Goal: Task Accomplishment & Management: Use online tool/utility

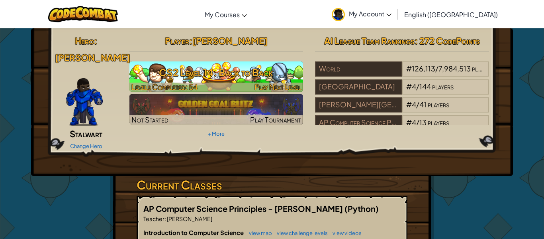
click at [242, 82] on div at bounding box center [216, 86] width 174 height 9
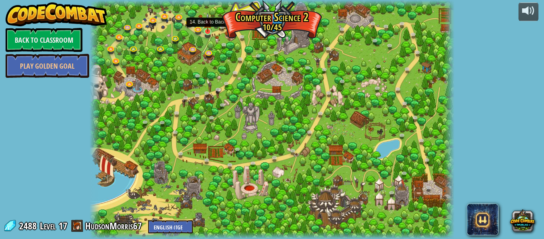
click at [208, 29] on img at bounding box center [208, 22] width 8 height 19
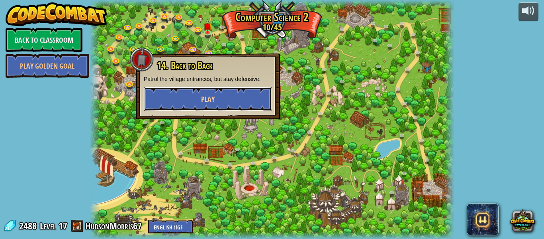
click at [212, 98] on span "Play" at bounding box center [208, 99] width 14 height 10
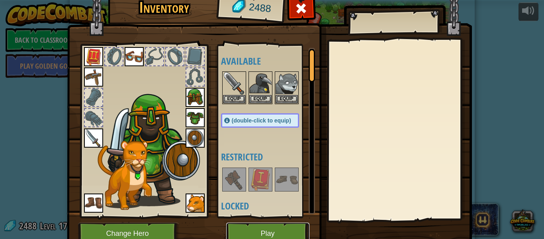
click at [274, 233] on button "Play" at bounding box center [267, 233] width 83 height 22
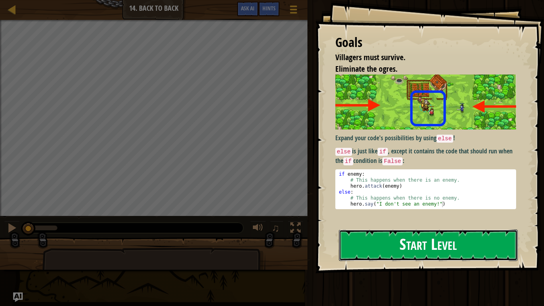
click at [372, 238] on button "Start Level" at bounding box center [428, 244] width 179 height 31
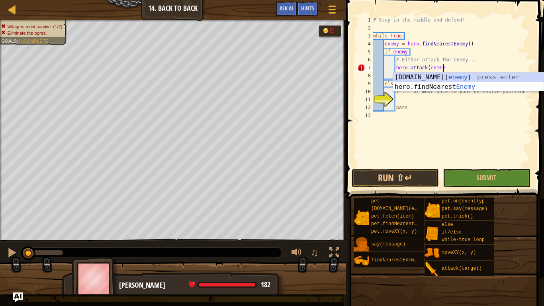
scroll to position [4, 10]
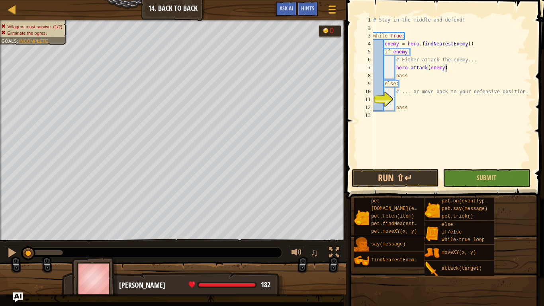
click at [406, 84] on div "# Stay in the middle and defend! while True : enemy = hero . findNearestEnemy (…" at bounding box center [452, 99] width 161 height 167
type textarea "else:"
click at [406, 84] on div "# Stay in the middle and defend! while True : enemy = hero . findNearestEnemy (…" at bounding box center [452, 99] width 161 height 167
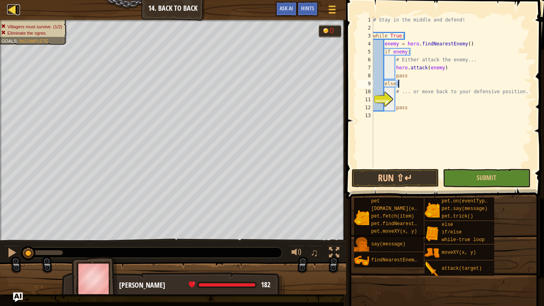
click at [13, 12] on div at bounding box center [12, 9] width 10 height 10
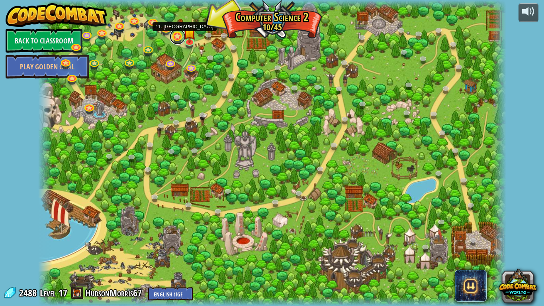
click at [180, 37] on link at bounding box center [178, 37] width 16 height 16
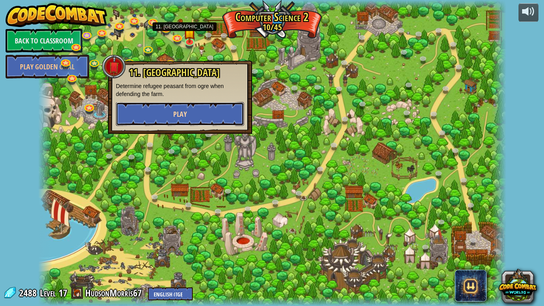
click at [165, 120] on button "Play" at bounding box center [180, 114] width 128 height 24
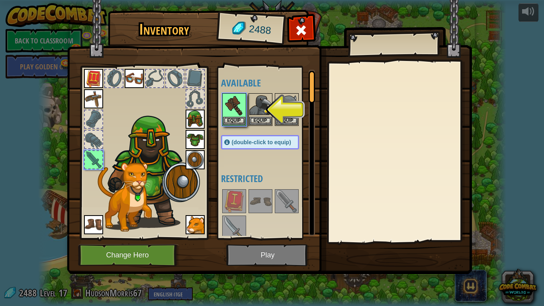
click at [245, 238] on img at bounding box center [269, 129] width 405 height 289
click at [234, 125] on div "Equip" at bounding box center [234, 109] width 24 height 33
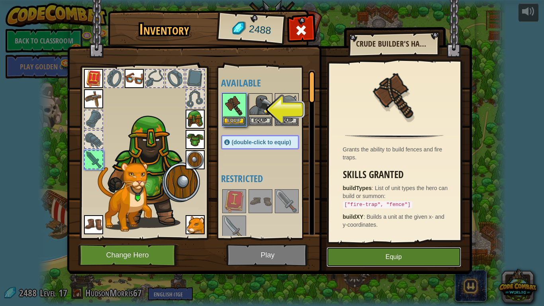
click at [345, 238] on button "Equip" at bounding box center [394, 257] width 135 height 20
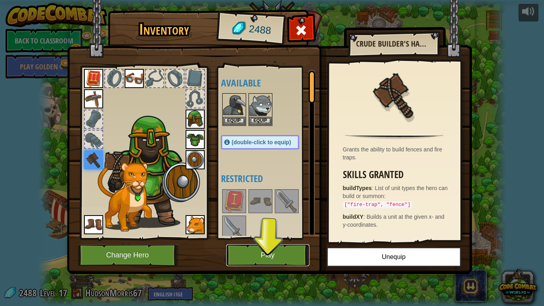
click at [290, 238] on button "Play" at bounding box center [267, 255] width 83 height 22
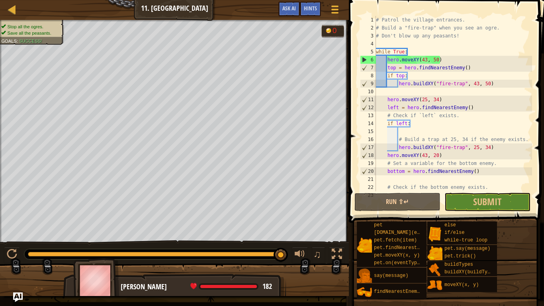
scroll to position [40, 0]
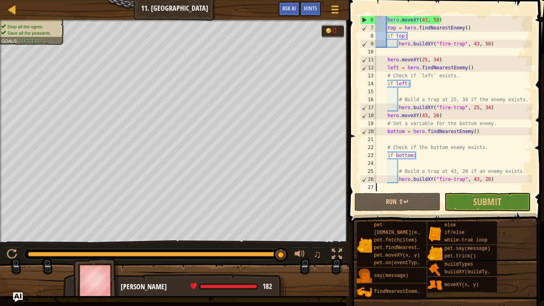
click at [173, 16] on div "Map Computer Science 2 11. Thornbush Farm Game Menu Done Hints Ask AI" at bounding box center [174, 10] width 349 height 20
click at [13, 14] on div at bounding box center [12, 9] width 10 height 10
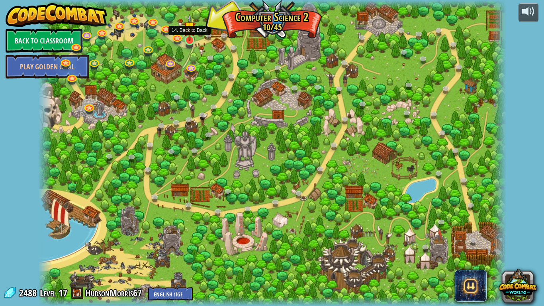
click at [191, 40] on img at bounding box center [190, 27] width 12 height 27
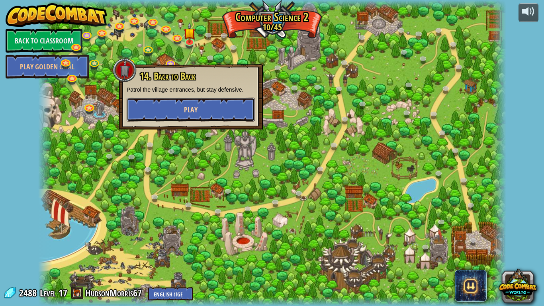
click at [181, 108] on button "Play" at bounding box center [191, 110] width 128 height 24
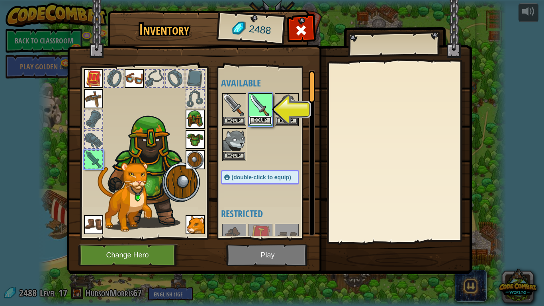
click at [266, 121] on button "Equip" at bounding box center [260, 120] width 22 height 8
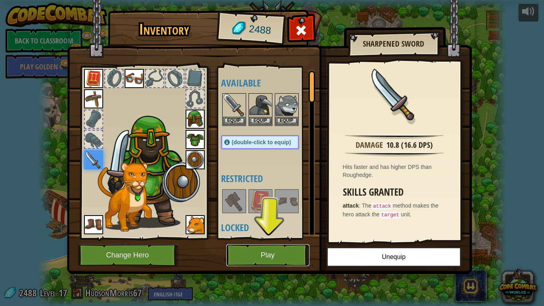
click at [286, 238] on button "Play" at bounding box center [267, 255] width 83 height 22
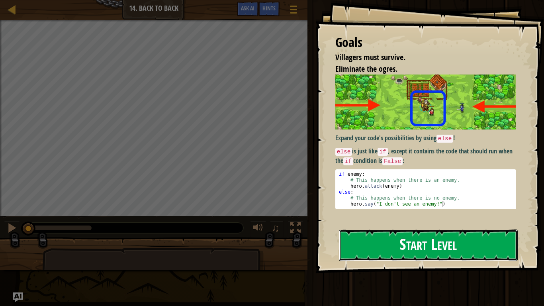
click at [474, 238] on button "Start Level" at bounding box center [428, 244] width 179 height 31
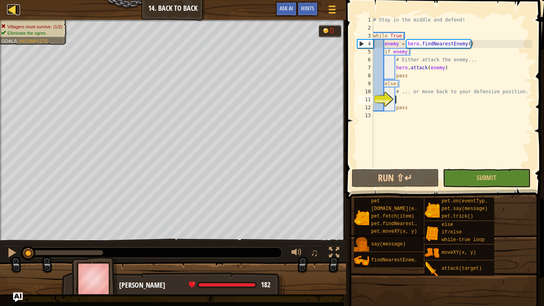
click at [10, 8] on div at bounding box center [12, 9] width 10 height 10
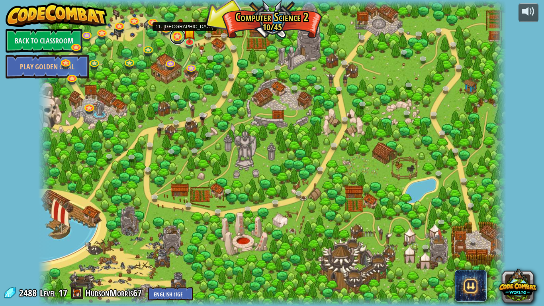
click at [176, 34] on link at bounding box center [178, 37] width 16 height 16
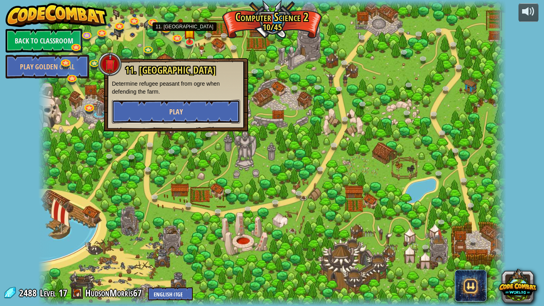
click at [177, 108] on span "Play" at bounding box center [176, 112] width 14 height 10
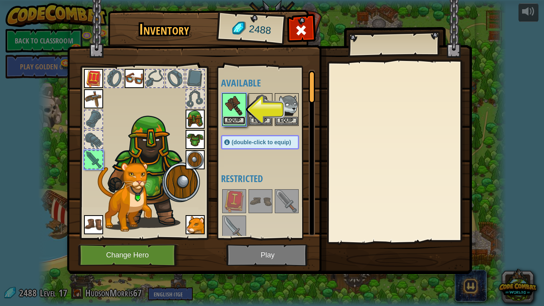
click at [237, 118] on button "Equip" at bounding box center [234, 120] width 22 height 8
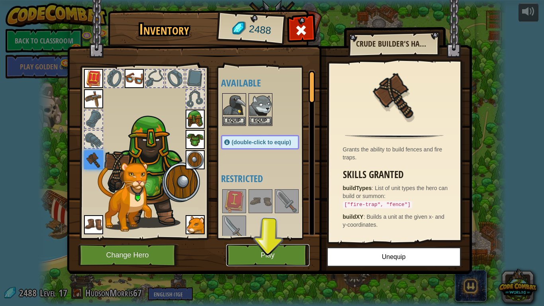
click at [262, 238] on button "Play" at bounding box center [267, 255] width 83 height 22
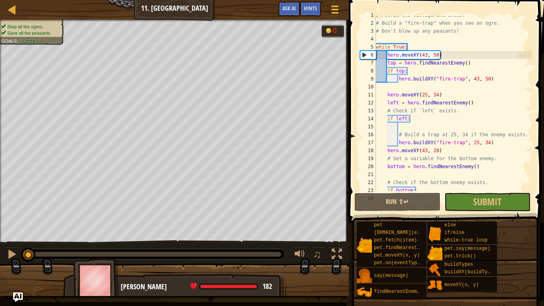
scroll to position [40, 0]
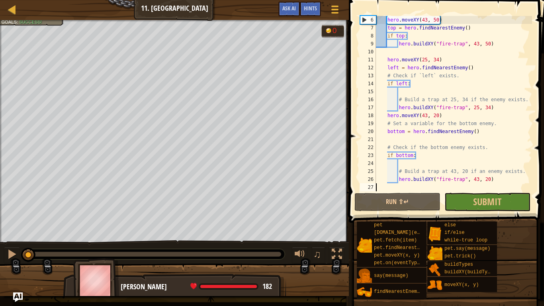
click at [12, 16] on div "Map Computer Science 2 11. Thornbush Farm Game Menu Done Hints Ask AI" at bounding box center [174, 10] width 349 height 20
click at [12, 13] on div at bounding box center [12, 9] width 10 height 10
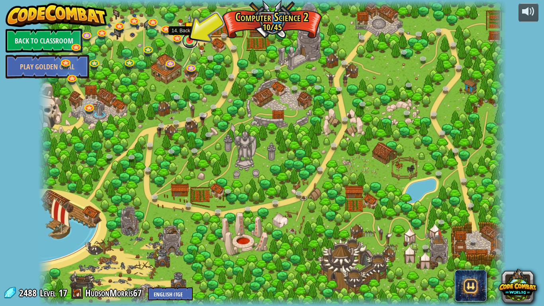
click at [190, 41] on link at bounding box center [190, 41] width 16 height 16
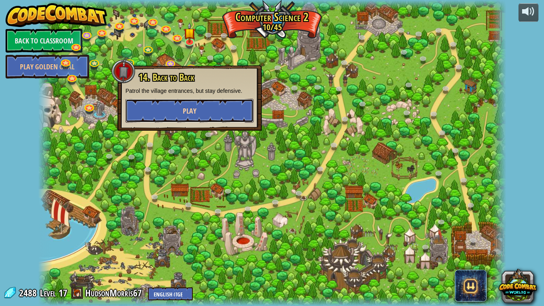
click at [186, 114] on span "Play" at bounding box center [190, 111] width 14 height 10
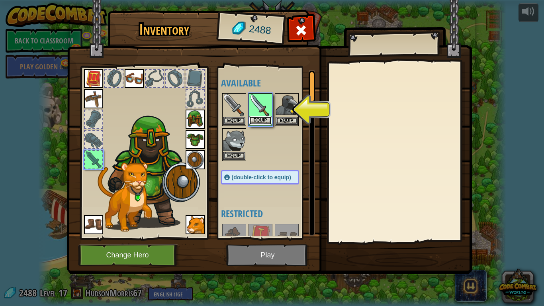
click at [263, 117] on button "Equip" at bounding box center [260, 120] width 22 height 8
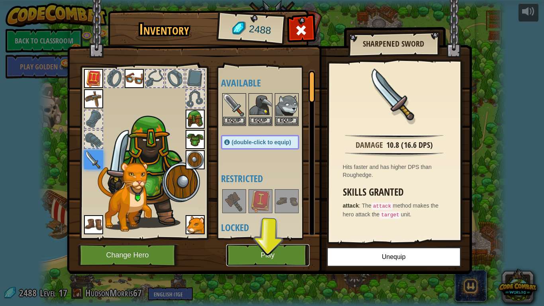
click at [291, 238] on button "Play" at bounding box center [267, 255] width 83 height 22
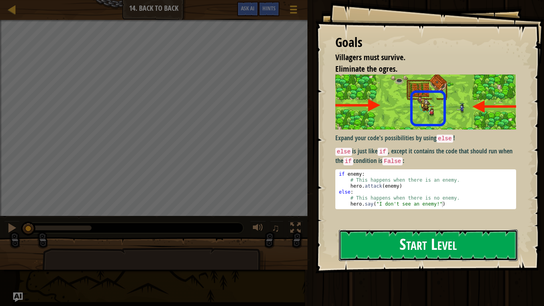
click at [367, 238] on button "Start Level" at bounding box center [428, 244] width 179 height 31
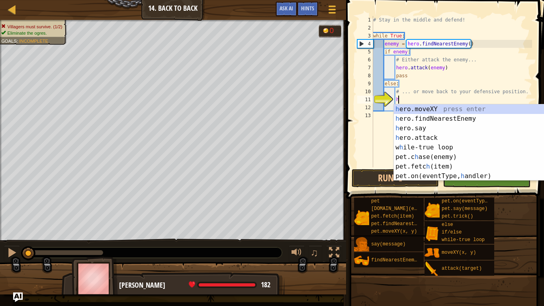
scroll to position [4, 3]
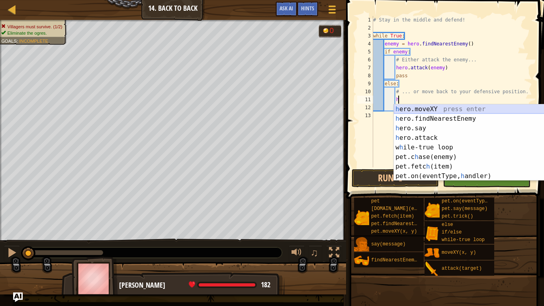
click at [423, 111] on div "h ero.moveXY press enter h ero.findNearestEnemy press enter h ero.say press ent…" at bounding box center [469, 152] width 151 height 96
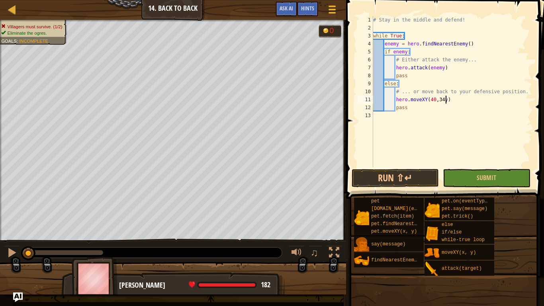
scroll to position [4, 10]
type textarea "hero.moveXY(40, 34)"
click at [457, 178] on button "Submit" at bounding box center [486, 178] width 87 height 18
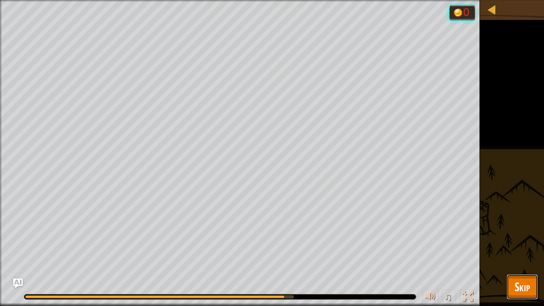
click at [534, 238] on button "Skip" at bounding box center [522, 286] width 31 height 25
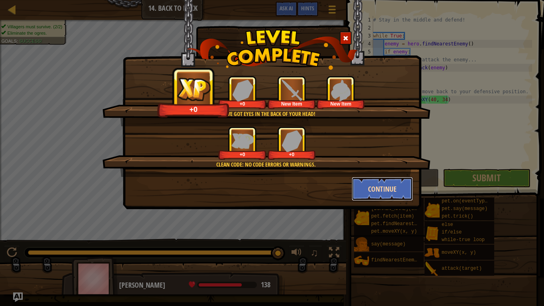
click at [366, 185] on button "Continue" at bounding box center [383, 189] width 62 height 24
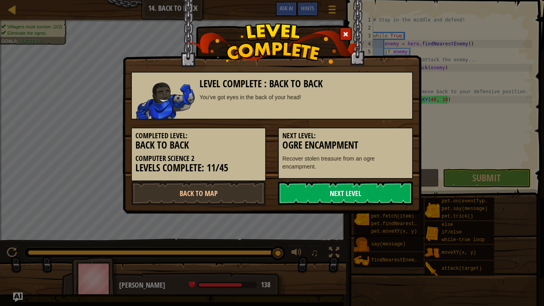
click at [344, 196] on link "Next Level" at bounding box center [345, 193] width 135 height 24
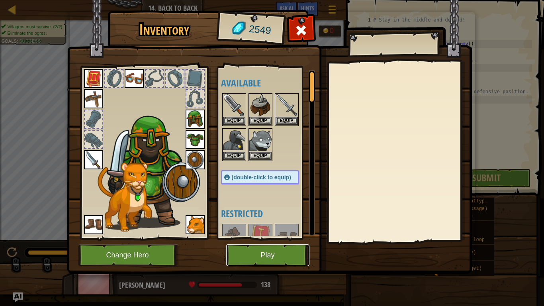
click at [266, 238] on button "Play" at bounding box center [267, 255] width 83 height 22
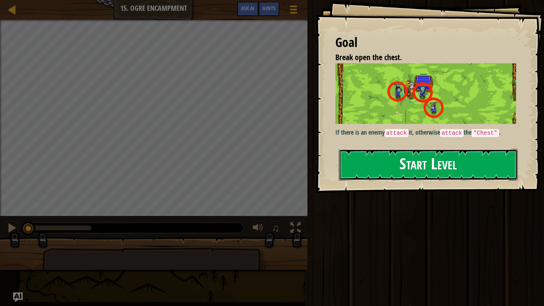
click at [371, 163] on button "Start Level" at bounding box center [428, 164] width 179 height 31
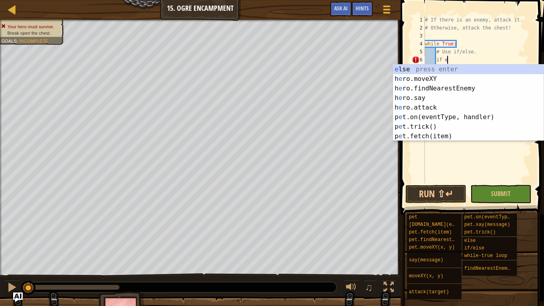
scroll to position [4, 3]
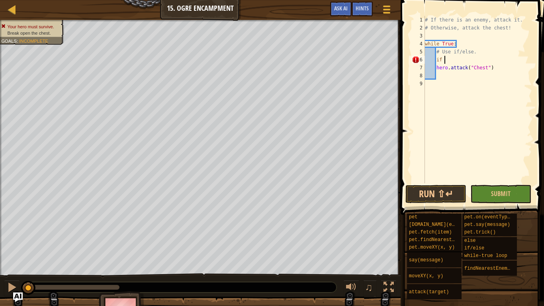
type textarea "i"
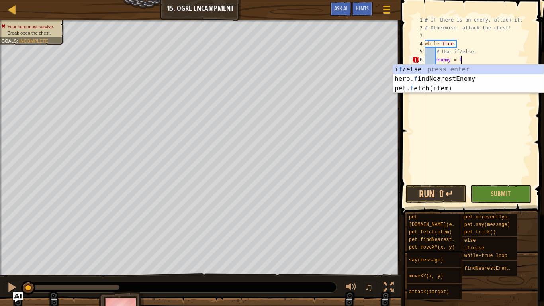
scroll to position [4, 5]
type textarea "enemy = fi"
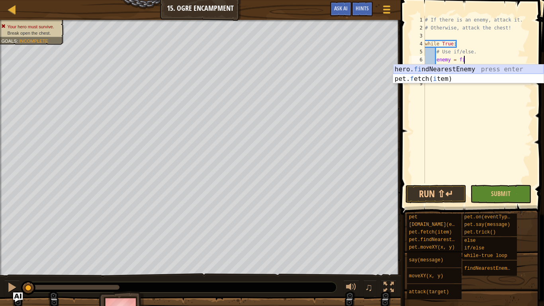
click at [443, 72] on div "hero. fi ndNearestEnemy press enter pet. f etch( i tem) press enter" at bounding box center [468, 84] width 151 height 38
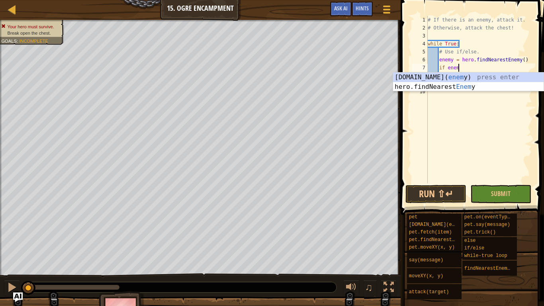
scroll to position [4, 4]
type textarea "if enemy:"
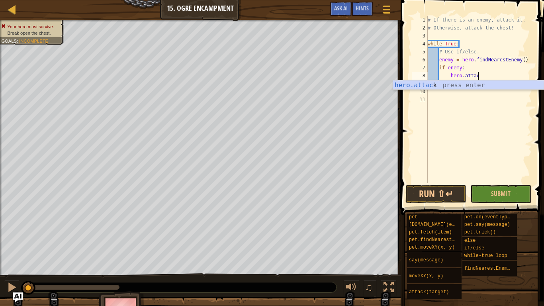
scroll to position [4, 7]
click at [438, 84] on div "hero.attack press enter" at bounding box center [468, 94] width 151 height 29
type textarea "hero.attack(enemy)"
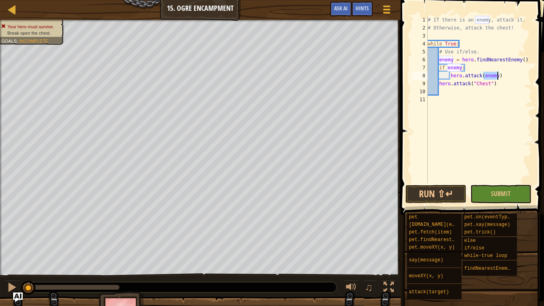
click at [506, 76] on div "# If there is an enemy, attack it. # Otherwise, attack the chest! while True : …" at bounding box center [479, 107] width 106 height 183
type textarea "i"
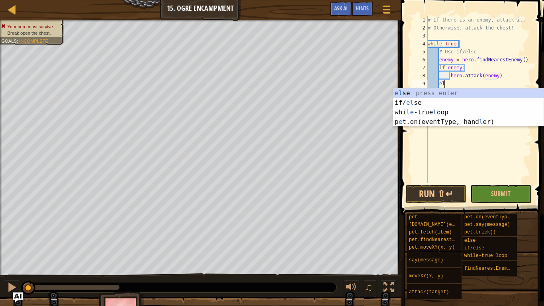
type textarea "else"
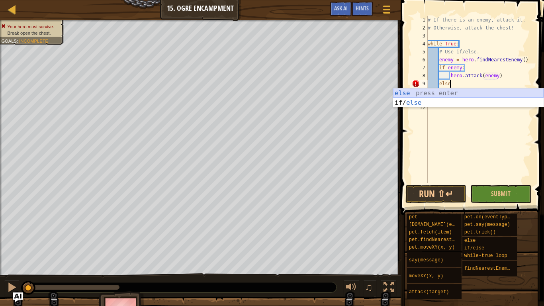
click at [419, 92] on div "else press enter if/ else press enter" at bounding box center [468, 107] width 151 height 38
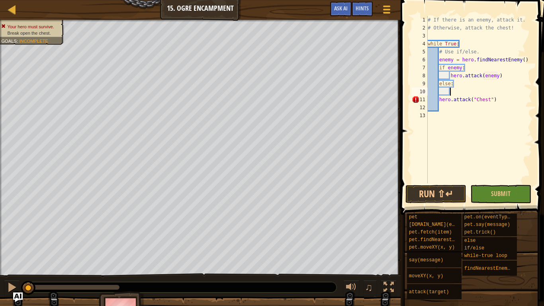
click at [446, 92] on div "# If there is an enemy, attack it. # Otherwise, attack the chest! while True : …" at bounding box center [479, 107] width 106 height 183
click at [451, 92] on div "# If there is an enemy, attack it. # Otherwise, attack the chest! while True : …" at bounding box center [479, 107] width 106 height 183
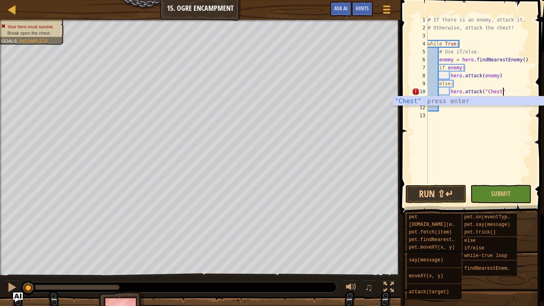
scroll to position [4, 11]
click at [497, 102] on div "# If there is an enemy, attack it. # Otherwise, attack the chest! while True : …" at bounding box center [479, 107] width 106 height 183
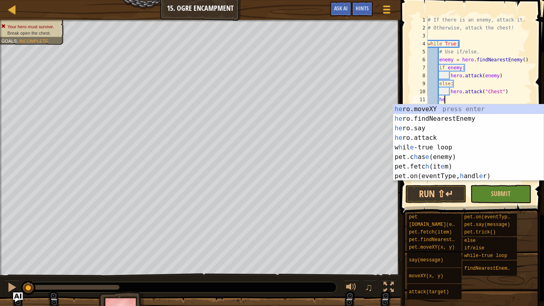
type textarea "h"
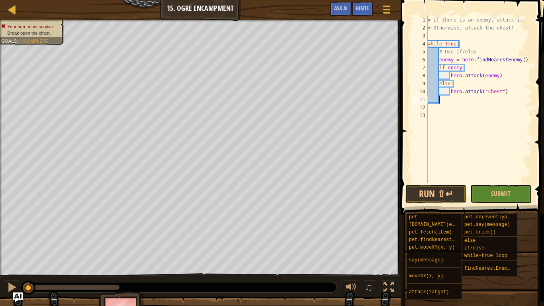
scroll to position [4, 1]
click at [512, 187] on button "Submit" at bounding box center [500, 194] width 61 height 18
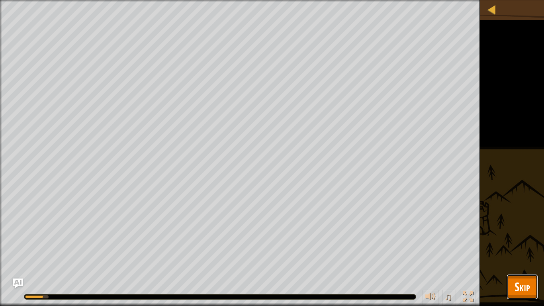
click at [520, 238] on span "Skip" at bounding box center [523, 286] width 16 height 16
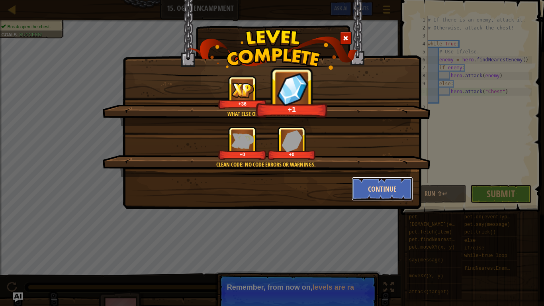
click at [362, 189] on button "Continue" at bounding box center [383, 189] width 62 height 24
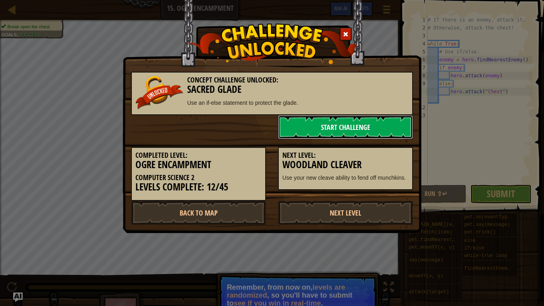
click at [329, 129] on link "Start Challenge" at bounding box center [345, 127] width 135 height 24
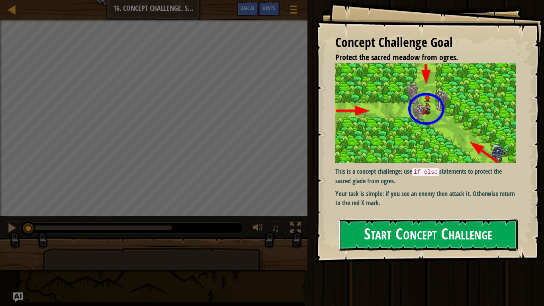
click at [374, 238] on button "Start Concept Challenge" at bounding box center [428, 234] width 179 height 31
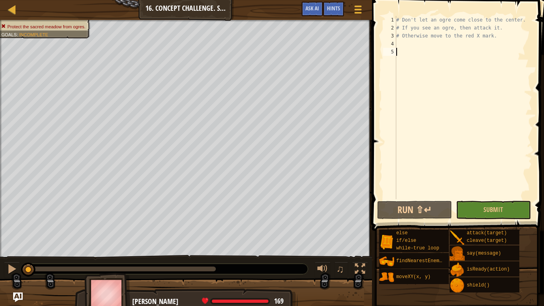
click at [404, 42] on div "# Don't let an ogre come close to the center. # If you see an ogre, then attack…" at bounding box center [463, 115] width 137 height 199
type textarea "o"
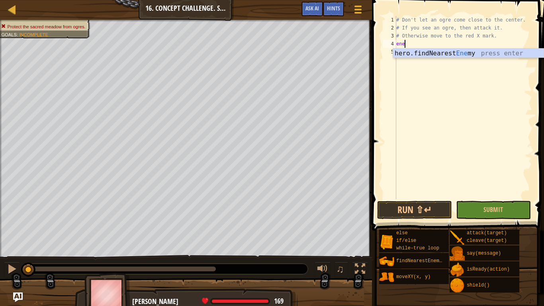
scroll to position [4, 0]
type textarea "e"
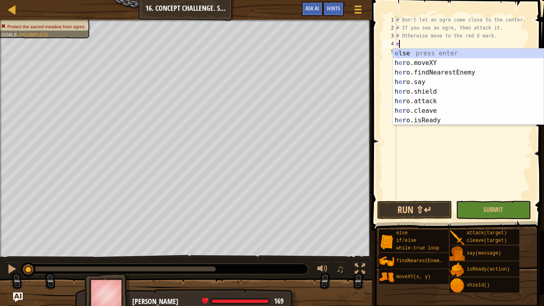
scroll to position [4, 0]
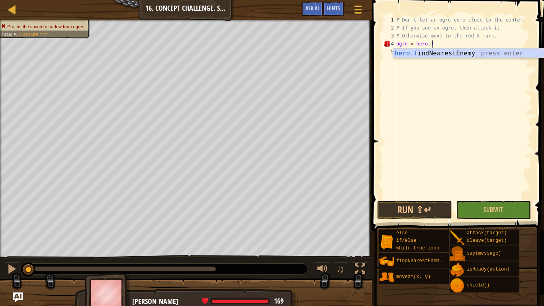
type textarea "ogre = hero.find"
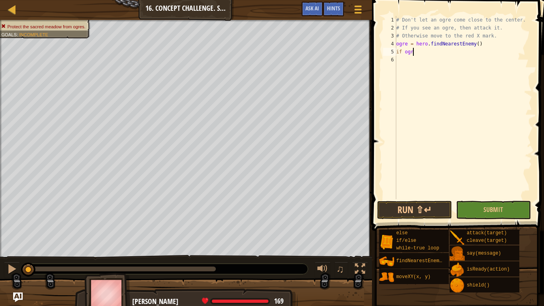
scroll to position [4, 2]
type textarea "if ogre:"
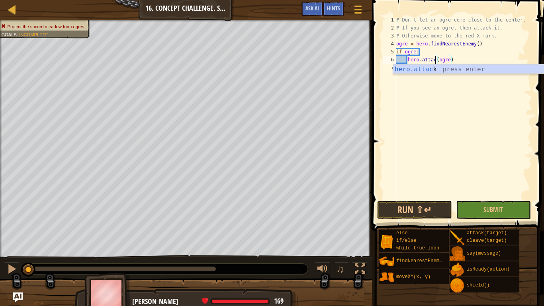
type textarea "hero.attack(ogre)"
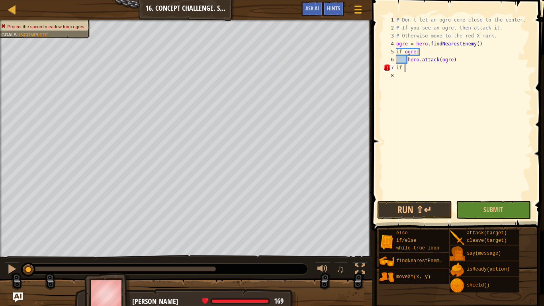
scroll to position [4, 0]
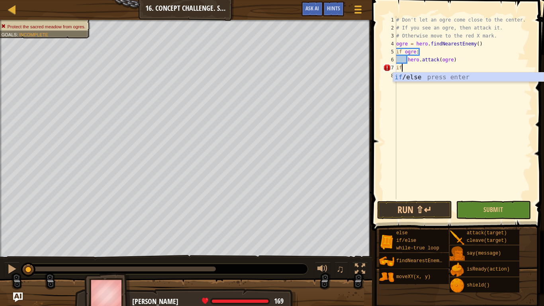
type textarea "i"
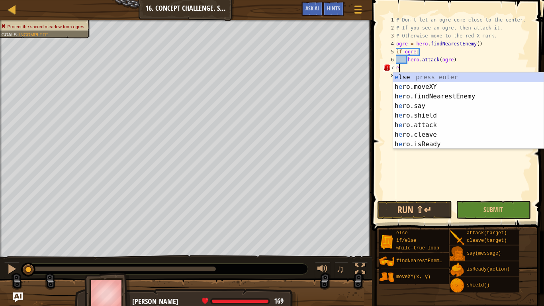
type textarea "else"
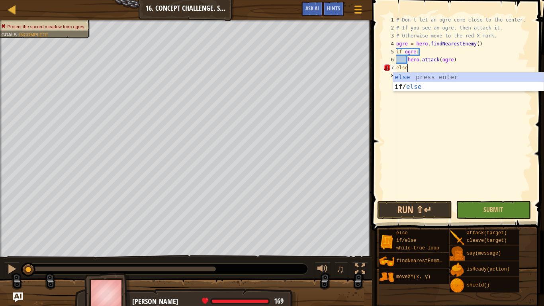
scroll to position [4, 1]
click at [398, 74] on div "else press enter if/ else press enter" at bounding box center [468, 91] width 151 height 38
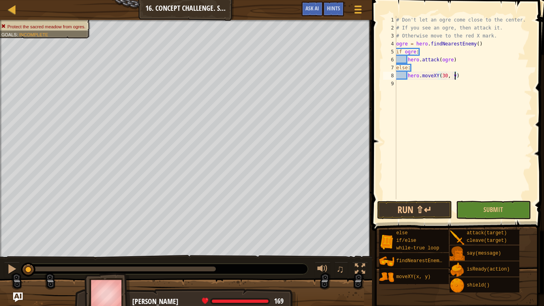
scroll to position [4, 9]
click at [472, 208] on button "Submit" at bounding box center [493, 210] width 75 height 18
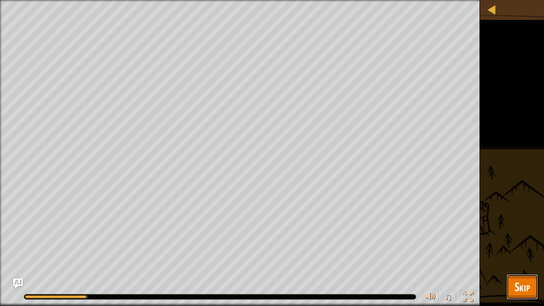
click at [522, 238] on span "Skip" at bounding box center [523, 286] width 16 height 16
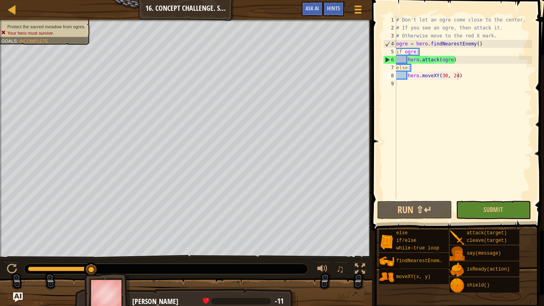
click at [397, 41] on div "# Don't let an ogre come close to the center. # If you see an ogre, then attack…" at bounding box center [463, 115] width 137 height 199
click at [397, 51] on div "# Don't let an ogre come close to the center. # If you see an ogre, then attack…" at bounding box center [463, 115] width 137 height 199
click at [423, 53] on div "# Don't let an ogre come close to the center. # If you see an ogre, then attack…" at bounding box center [463, 115] width 137 height 199
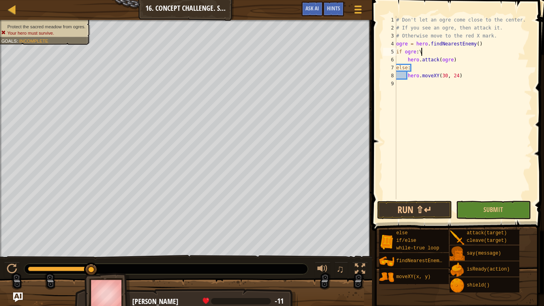
type textarea "if ogre:"
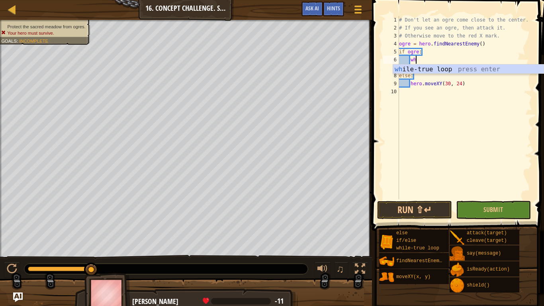
type textarea "whi"
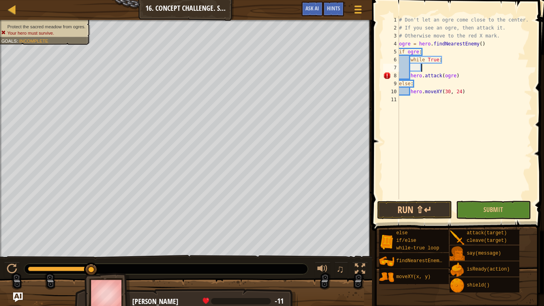
click at [414, 89] on div "# Don't let an ogre come close to the center. # If you see an ogre, then attack…" at bounding box center [465, 115] width 135 height 199
click at [406, 77] on div "# Don't let an ogre come close to the center. # If you see an ogre, then attack…" at bounding box center [465, 115] width 135 height 199
type textarea "hero.attack(ogre)"
click at [413, 69] on div "# Don't let an ogre come close to the center. # If you see an ogre, then attack…" at bounding box center [465, 115] width 135 height 199
click at [410, 74] on div "# Don't let an ogre come close to the center. # If you see an ogre, then attack…" at bounding box center [465, 115] width 135 height 199
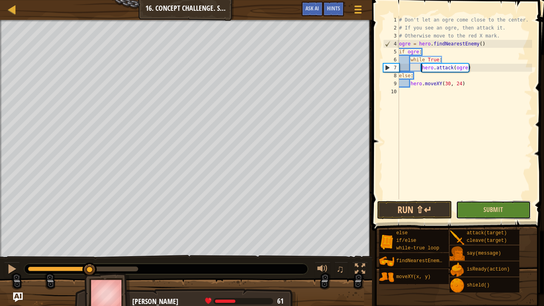
click at [476, 211] on button "Submit" at bounding box center [493, 210] width 75 height 18
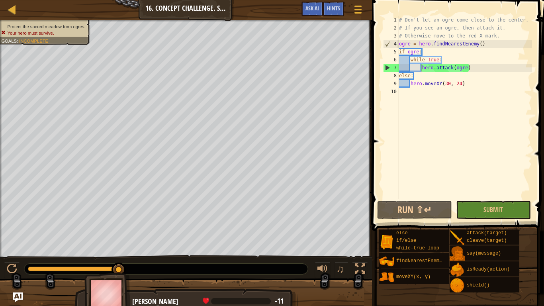
click at [400, 51] on div "# Don't let an ogre come close to the center. # If you see an ogre, then attack…" at bounding box center [465, 115] width 135 height 199
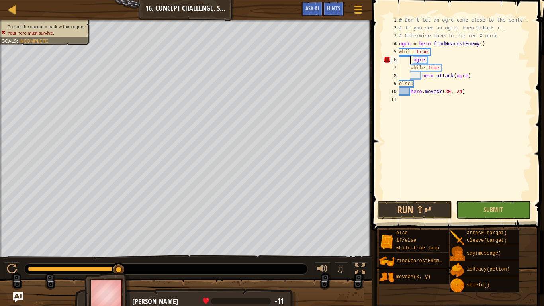
click at [454, 71] on div "# Don't let an ogre come close to the center. # If you see an ogre, then attack…" at bounding box center [465, 115] width 135 height 199
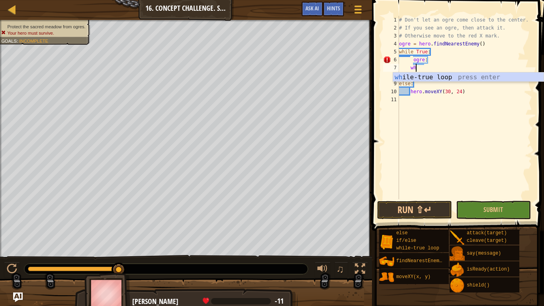
type textarea "w"
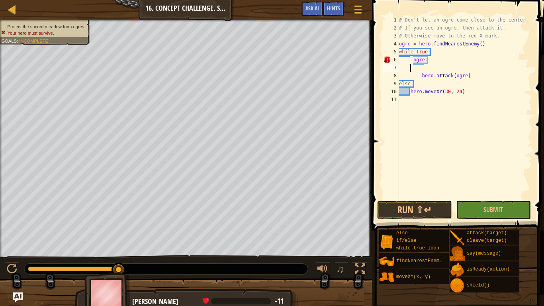
scroll to position [4, 0]
click at [411, 60] on div "# Don't let an ogre come close to the center. # If you see an ogre, then attack…" at bounding box center [465, 115] width 135 height 199
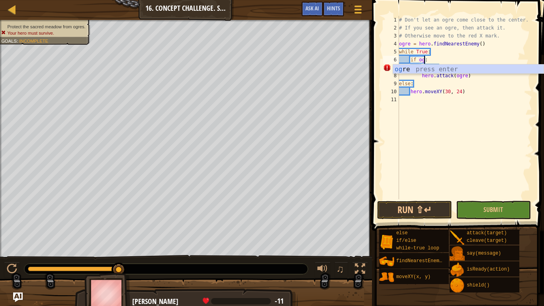
scroll to position [4, 4]
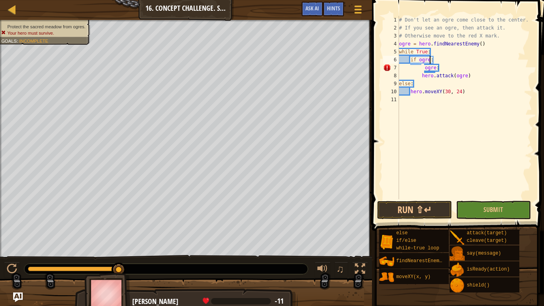
click at [442, 69] on div "# Don't let an ogre come close to the center. # If you see an ogre, then attack…" at bounding box center [465, 115] width 135 height 199
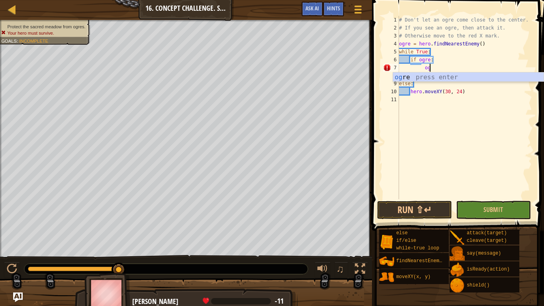
type textarea "o"
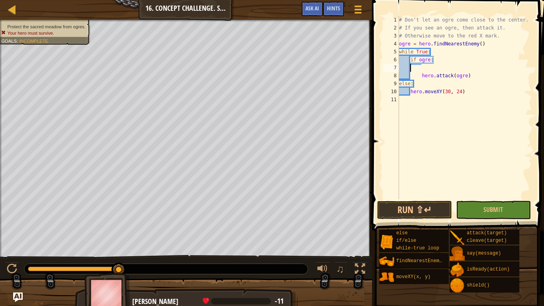
scroll to position [4, 1]
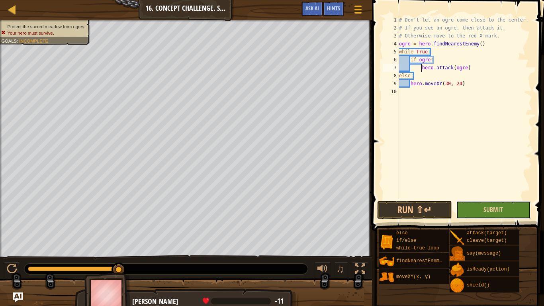
click at [479, 202] on button "Submit" at bounding box center [493, 210] width 75 height 18
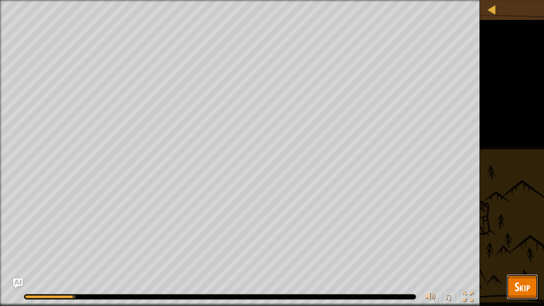
click at [511, 238] on button "Skip" at bounding box center [522, 286] width 31 height 25
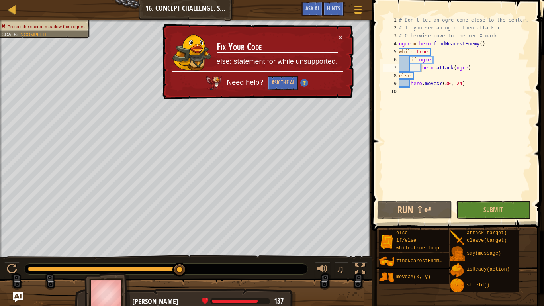
click at [400, 76] on div "# Don't let an ogre come close to the center. # If you see an ogre, then attack…" at bounding box center [465, 115] width 135 height 199
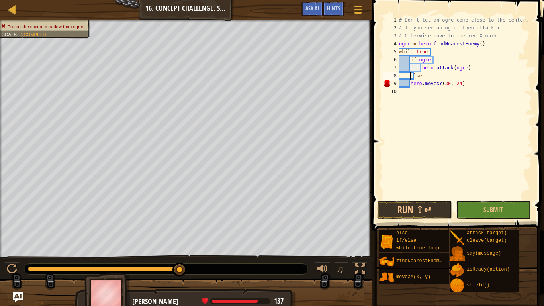
click at [407, 84] on div "# Don't let an ogre come close to the center. # If you see an ogre, then attack…" at bounding box center [465, 115] width 135 height 199
type textarea "hero.moveXY(30, 24)"
click at [437, 130] on div "# Don't let an ogre come close to the center. # If you see an ogre, then attack…" at bounding box center [465, 115] width 135 height 199
click at [447, 206] on button "Run ⇧↵" at bounding box center [414, 210] width 75 height 18
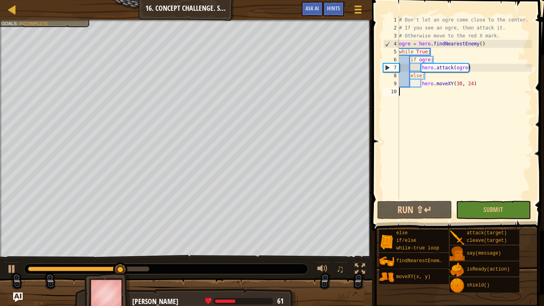
click at [419, 62] on div "# Don't let an ogre come close to the center. # If you see an ogre, then attack…" at bounding box center [465, 115] width 135 height 199
click at [417, 69] on div "# Don't let an ogre come close to the center. # If you see an ogre, then attack…" at bounding box center [465, 115] width 135 height 199
click at [313, 9] on span "Ask AI" at bounding box center [313, 8] width 14 height 8
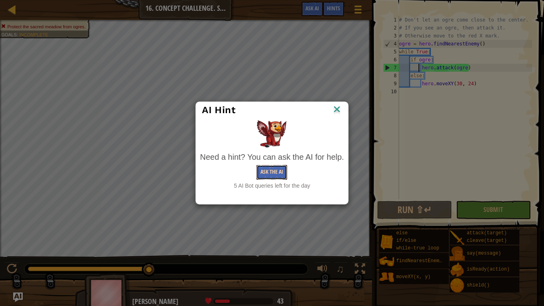
click at [272, 174] on button "Ask the AI" at bounding box center [272, 172] width 31 height 15
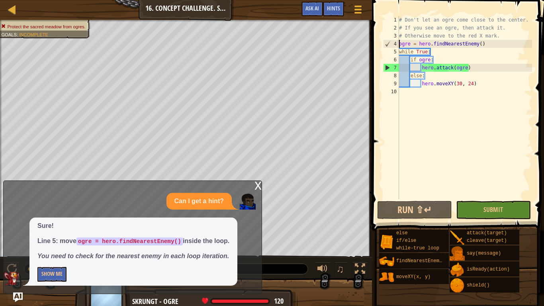
click at [400, 44] on div "# Don't let an ogre come close to the center. # If you see an ogre, then attack…" at bounding box center [465, 115] width 135 height 199
click at [432, 52] on div "# Don't let an ogre come close to the center. # If you see an ogre, then attack…" at bounding box center [465, 115] width 135 height 199
type textarea "while True:"
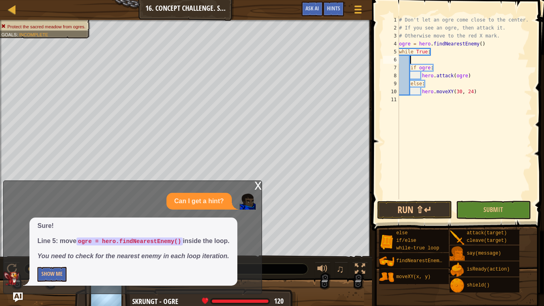
paste textarea "ogre = hero.findNearestEnemy()"
click at [484, 45] on div "# Don't let an ogre come close to the center. # If you see an ogre, then attack…" at bounding box center [465, 115] width 135 height 199
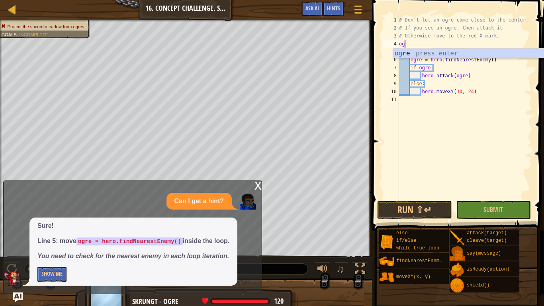
type textarea "o"
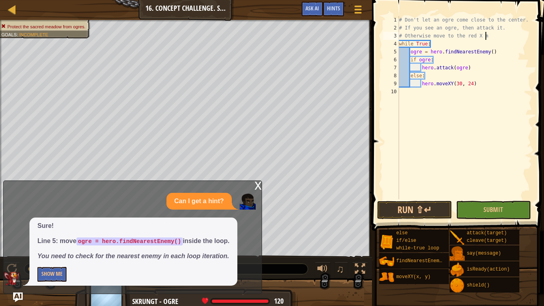
type textarea "# Otherwise move to the red X mark."
click at [503, 132] on div "# Don't let an ogre come close to the center. # If you see an ogre, then attack…" at bounding box center [465, 115] width 135 height 199
click at [443, 206] on button "Run ⇧↵" at bounding box center [414, 210] width 75 height 18
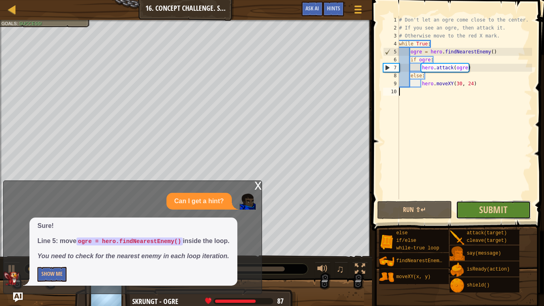
click at [466, 209] on button "Submit" at bounding box center [493, 210] width 75 height 18
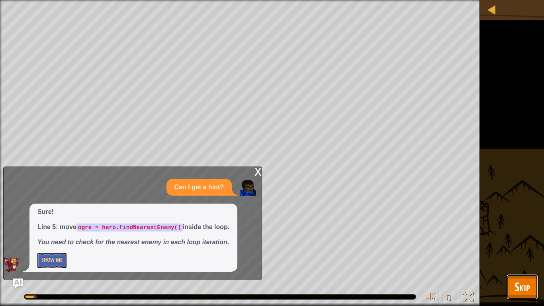
click at [519, 238] on span "Skip" at bounding box center [523, 286] width 16 height 16
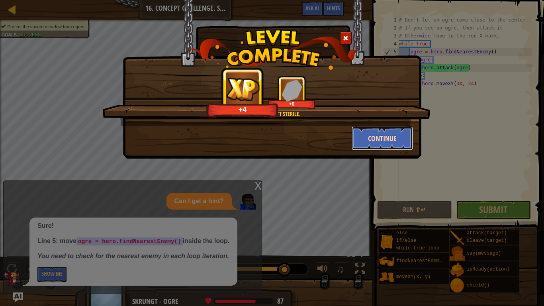
click at [364, 140] on button "Continue" at bounding box center [383, 138] width 62 height 24
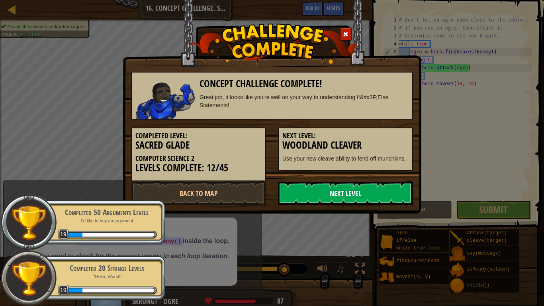
click at [315, 194] on link "Next Level" at bounding box center [345, 193] width 135 height 24
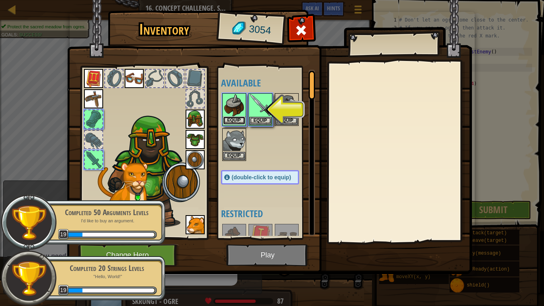
click at [235, 117] on button "Equip" at bounding box center [234, 120] width 22 height 8
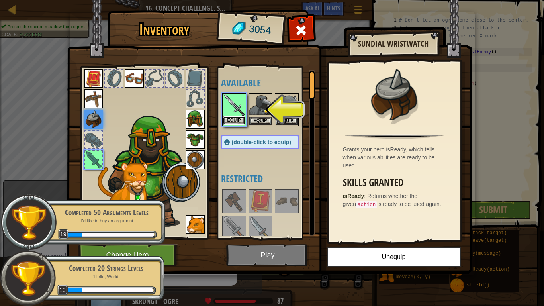
click at [239, 118] on button "Equip" at bounding box center [234, 120] width 22 height 8
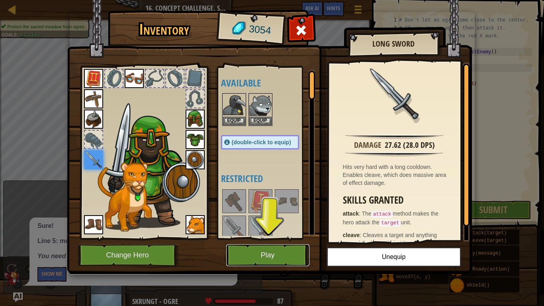
click at [282, 238] on button "Play" at bounding box center [267, 255] width 83 height 22
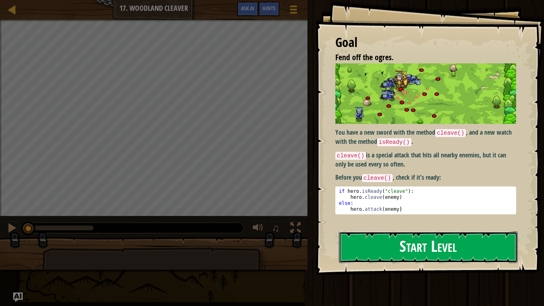
click at [373, 238] on button "Start Level" at bounding box center [428, 246] width 179 height 31
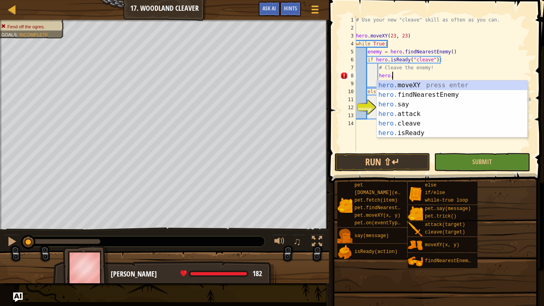
scroll to position [4, 5]
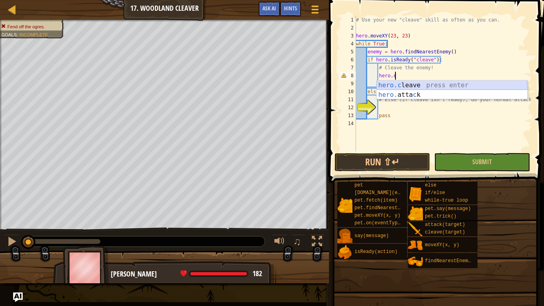
click at [398, 85] on div "hero.c leave press enter hero. [PERSON_NAME] press enter" at bounding box center [452, 99] width 151 height 38
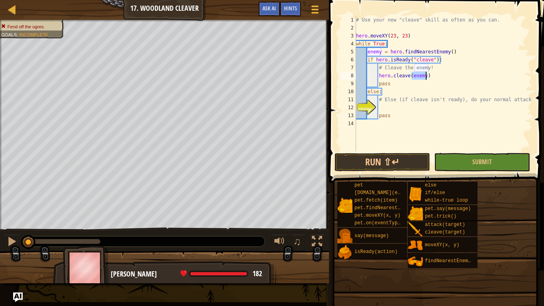
click at [391, 112] on div "# Use your new "cleave" skill as often as you can. hero . moveXY ( 23 , 23 ) wh…" at bounding box center [444, 91] width 178 height 151
type textarea "pass"
click at [389, 106] on div "# Use your new "cleave" skill as often as you can. hero . moveXY ( 23 , 23 ) wh…" at bounding box center [444, 91] width 178 height 151
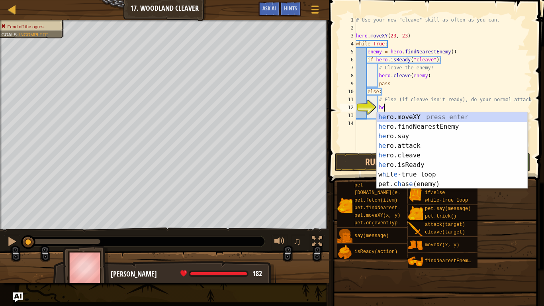
scroll to position [4, 4]
click at [396, 147] on div "her o.moveXY press enter her o.findNearestEnemy press enter her o.say press ent…" at bounding box center [452, 160] width 151 height 96
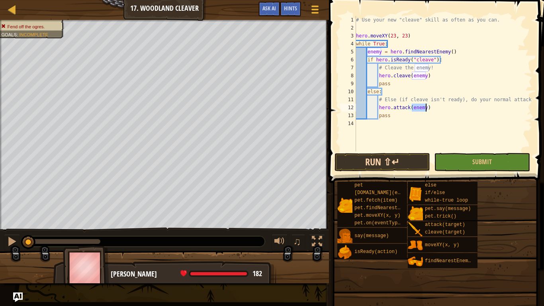
type textarea "hero.attack(enemy)"
click at [409, 167] on button "Run ⇧↵" at bounding box center [383, 162] width 96 height 18
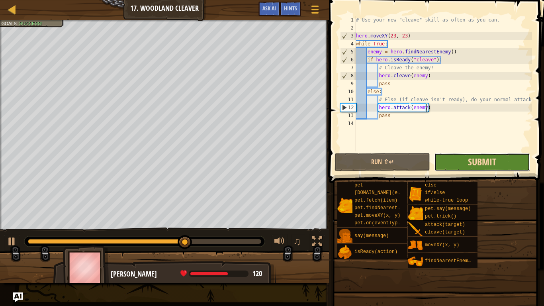
click at [472, 155] on button "Submit" at bounding box center [482, 162] width 96 height 18
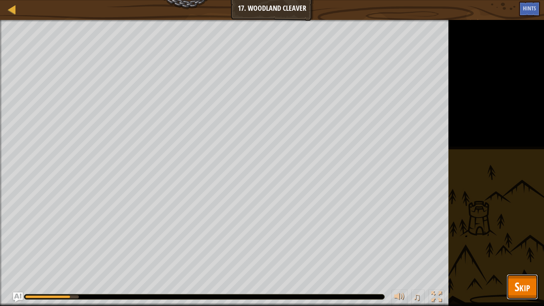
click at [513, 238] on button "Skip" at bounding box center [522, 286] width 31 height 25
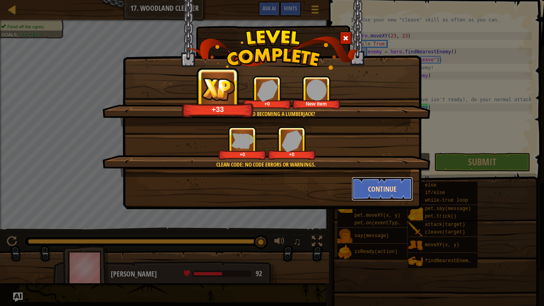
click at [376, 191] on button "Continue" at bounding box center [383, 189] width 62 height 24
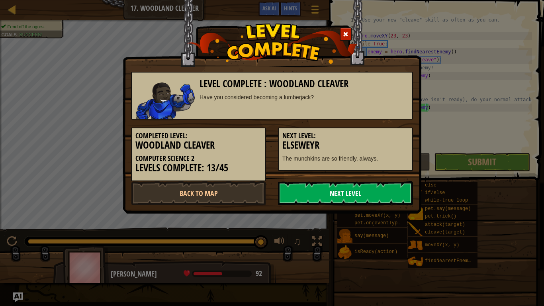
click at [348, 189] on link "Next Level" at bounding box center [345, 193] width 135 height 24
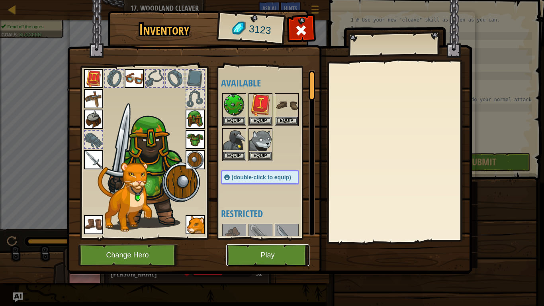
click at [279, 238] on button "Play" at bounding box center [267, 255] width 83 height 22
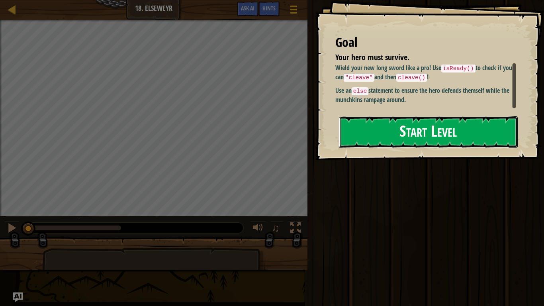
click at [388, 142] on button "Start Level" at bounding box center [428, 131] width 179 height 31
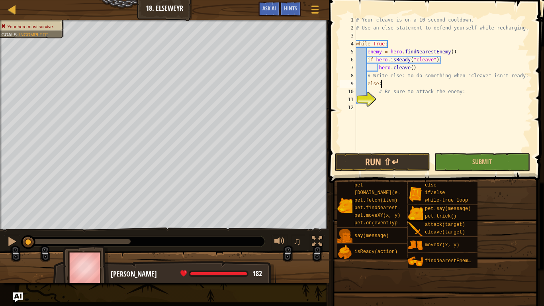
scroll to position [4, 3]
type textarea "else:"
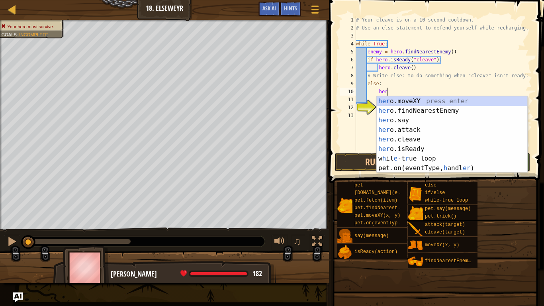
scroll to position [4, 4]
click at [419, 128] on div "her o.moveXY press enter her o.findNearestEnemy press enter her o.say press ent…" at bounding box center [452, 144] width 151 height 96
type textarea "hero.attack(enemy)"
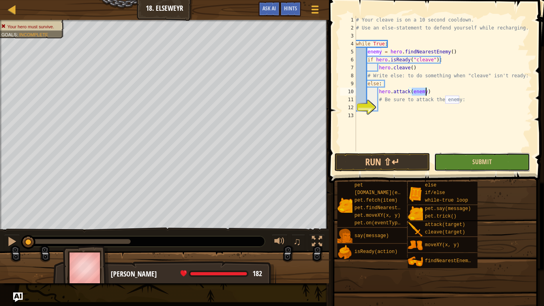
click at [451, 162] on button "Submit" at bounding box center [482, 162] width 96 height 18
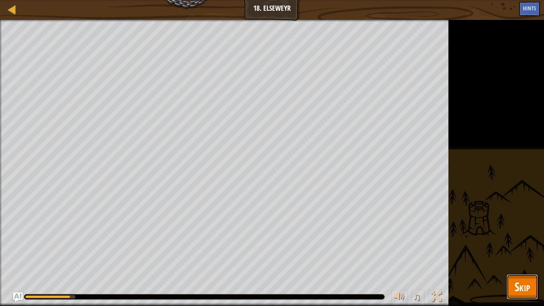
click at [523, 238] on button "Skip" at bounding box center [522, 286] width 31 height 25
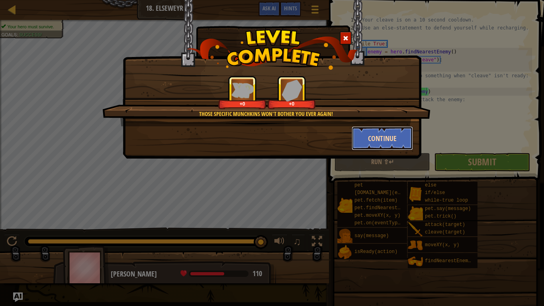
click at [370, 143] on button "Continue" at bounding box center [383, 138] width 62 height 24
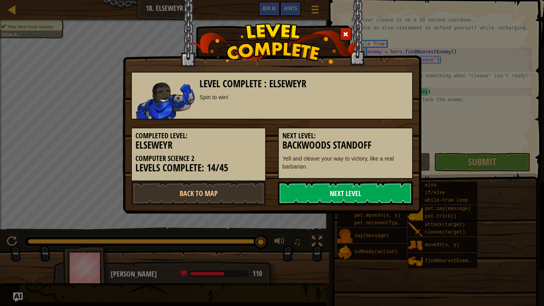
click at [333, 198] on link "Next Level" at bounding box center [345, 193] width 135 height 24
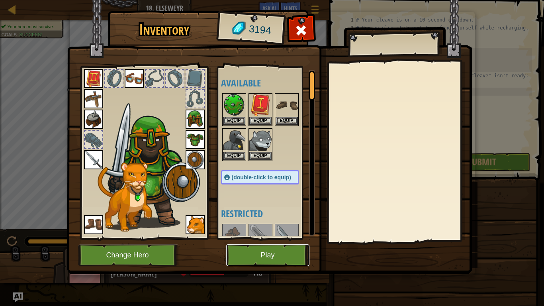
click at [270, 238] on button "Play" at bounding box center [267, 255] width 83 height 22
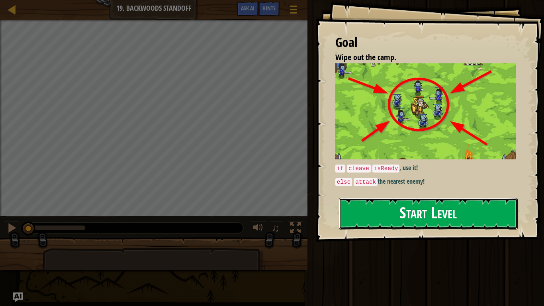
click at [369, 214] on button "Start Level" at bounding box center [428, 213] width 179 height 31
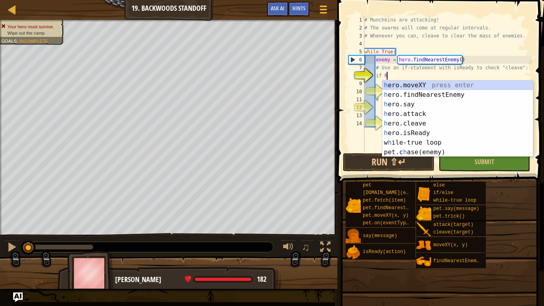
scroll to position [4, 4]
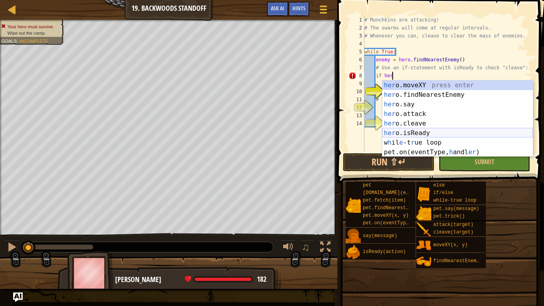
click at [419, 135] on div "her o.moveXY press enter her o.findNearestEnemy press enter her o.say press ent…" at bounding box center [457, 128] width 151 height 96
type textarea "if hero.isReady("cleave")"
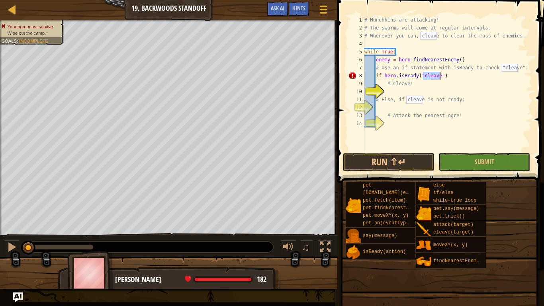
click at [397, 95] on div "# Munchkins are attacking! # The swarms will come at regular intervals. # Whene…" at bounding box center [447, 91] width 169 height 151
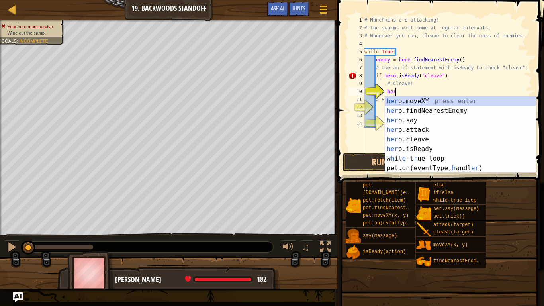
scroll to position [4, 4]
click at [396, 137] on div "her o.moveXY press enter her o.findNearestEnemy press enter her o.say press ent…" at bounding box center [460, 144] width 151 height 96
type textarea "hero.cleave(enemy)"
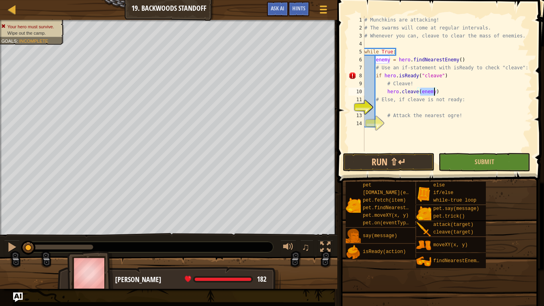
click at [394, 109] on div "# Munchkins are attacking! # The swarms will come at regular intervals. # Whene…" at bounding box center [447, 91] width 169 height 151
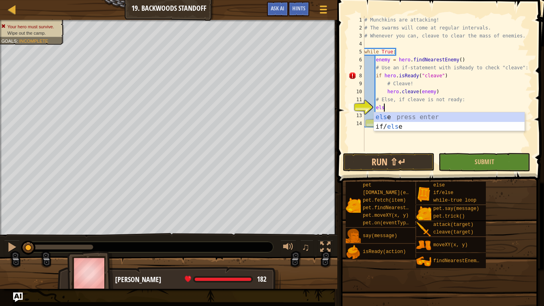
scroll to position [4, 3]
type textarea "else"
click at [421, 119] on div "else press enter if/ else press enter" at bounding box center [449, 131] width 151 height 38
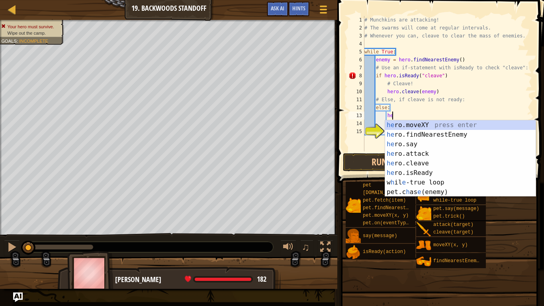
scroll to position [4, 4]
click at [419, 154] on div "her o.moveXY press enter her o.findNearestEnemy press enter her o.say press ent…" at bounding box center [460, 168] width 151 height 96
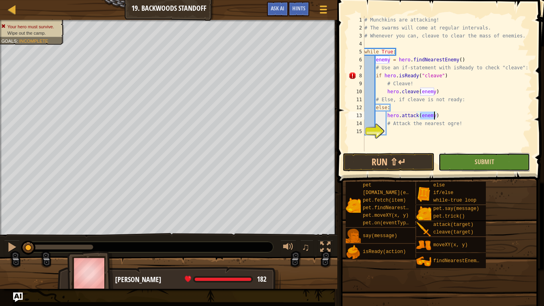
click at [455, 161] on button "Submit" at bounding box center [485, 162] width 92 height 18
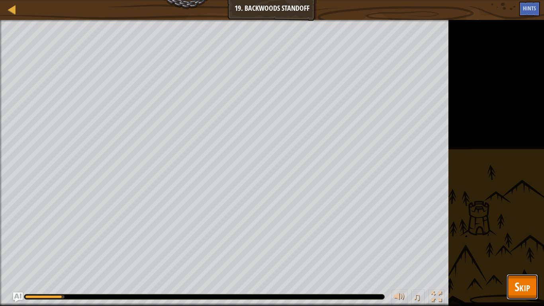
click at [518, 238] on span "Skip" at bounding box center [523, 286] width 16 height 16
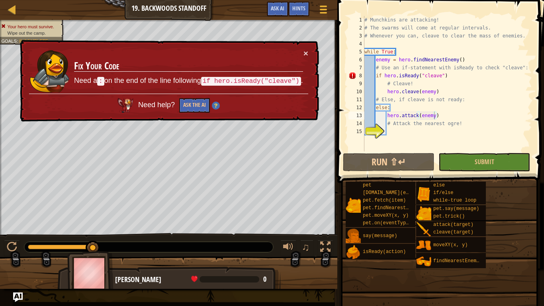
click at [449, 75] on div "# Munchkins are attacking! # The swarms will come at regular intervals. # Whene…" at bounding box center [447, 91] width 169 height 151
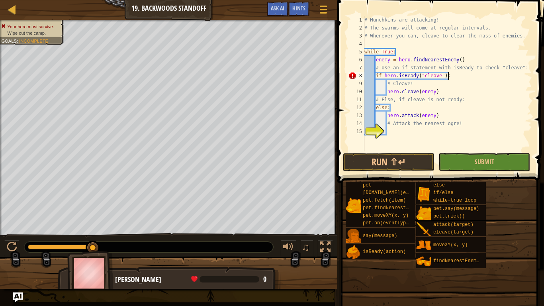
scroll to position [4, 12]
type textarea "if hero.isReady("cleave"):"
click at [456, 161] on button "Submit" at bounding box center [485, 162] width 92 height 18
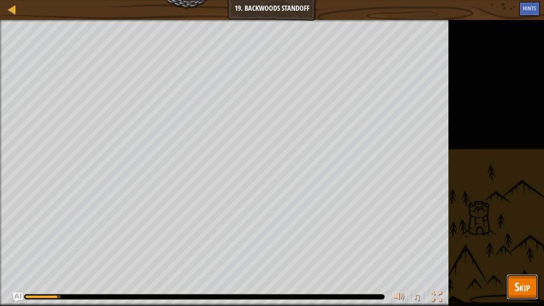
click at [523, 238] on button "Skip" at bounding box center [522, 286] width 31 height 25
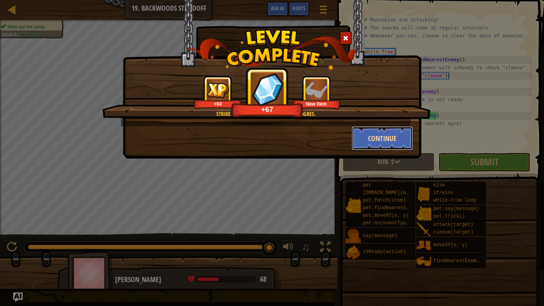
click at [392, 139] on button "Continue" at bounding box center [383, 138] width 62 height 24
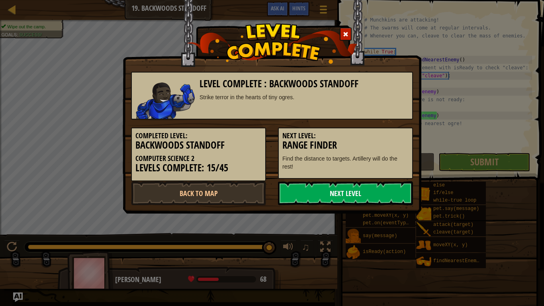
click at [296, 194] on link "Next Level" at bounding box center [345, 193] width 135 height 24
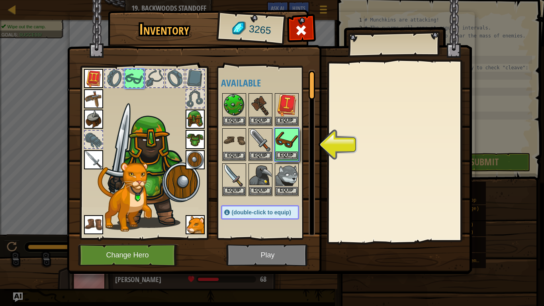
click at [290, 148] on img at bounding box center [287, 140] width 22 height 22
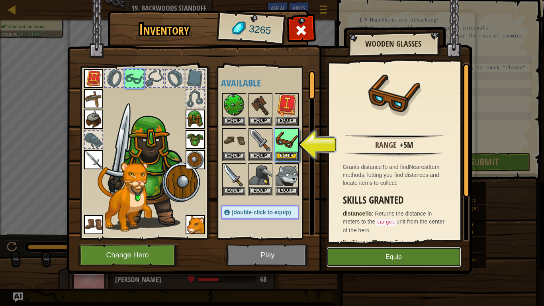
click at [358, 238] on button "Equip" at bounding box center [394, 257] width 135 height 20
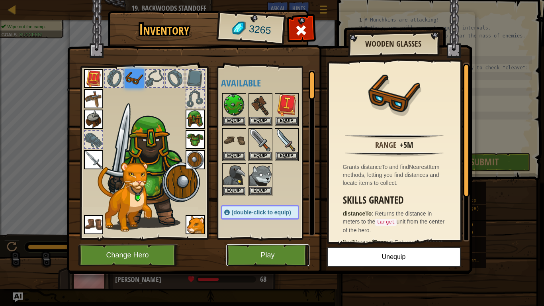
click at [290, 238] on button "Play" at bounding box center [267, 255] width 83 height 22
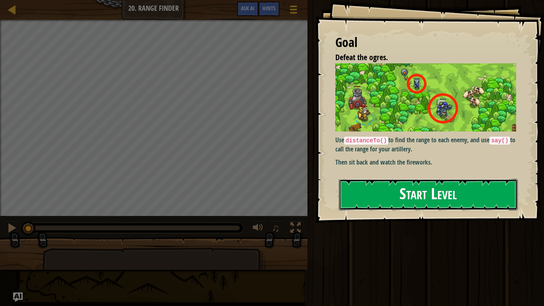
click at [365, 198] on button "Start Level" at bounding box center [428, 194] width 179 height 31
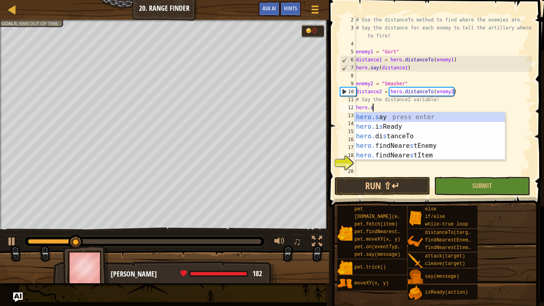
scroll to position [4, 2]
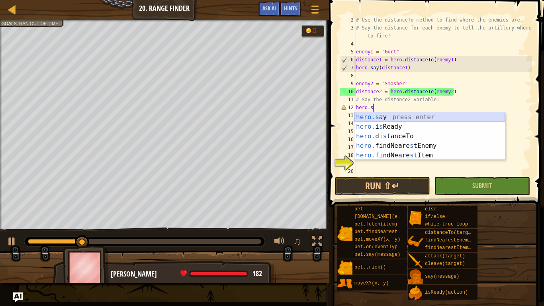
click at [375, 119] on div "hero.s ay press enter hero. i s Ready press enter hero. di s tanceTo press ente…" at bounding box center [430, 145] width 151 height 67
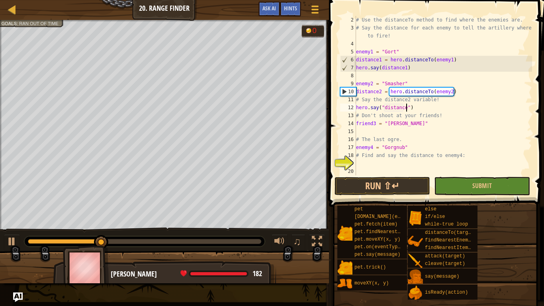
scroll to position [4, 7]
type textarea "hero.say("distance2")"
click at [377, 166] on div "# Use the distanceTo method to find where the enemies are. # Say the distance f…" at bounding box center [444, 103] width 178 height 175
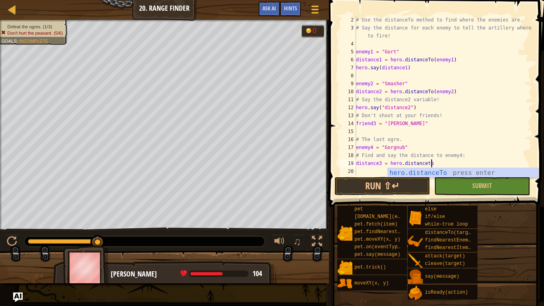
scroll to position [4, 11]
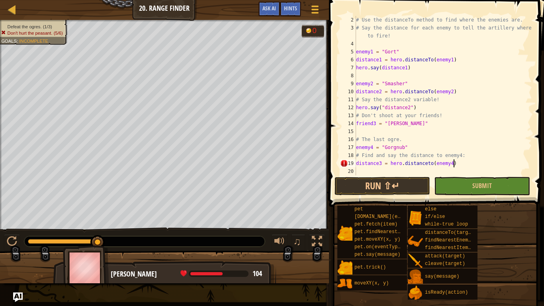
type textarea "distance3 = hero.distanceto(enemy4)"
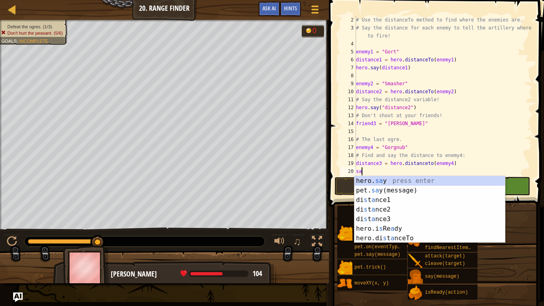
scroll to position [4, 0]
type textarea "s"
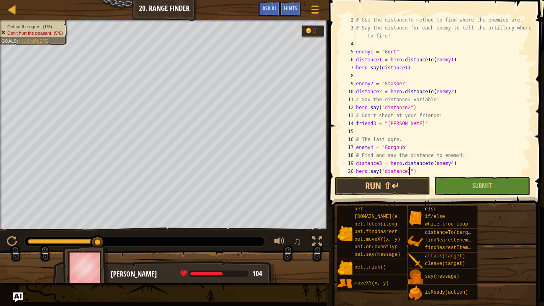
scroll to position [4, 8]
click at [393, 180] on button "Run ⇧↵" at bounding box center [383, 186] width 96 height 18
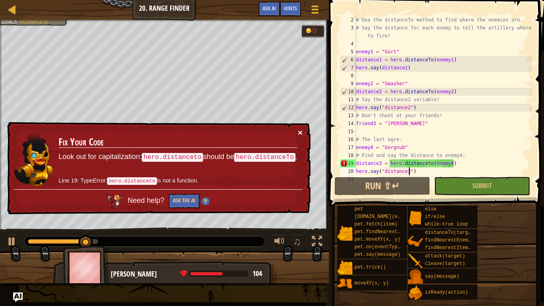
click at [302, 133] on button "×" at bounding box center [300, 132] width 5 height 8
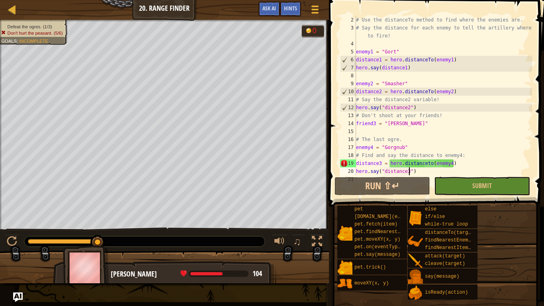
click at [428, 163] on div "# Use the distanceTo method to find where the enemies are. # Say the distance f…" at bounding box center [444, 103] width 178 height 175
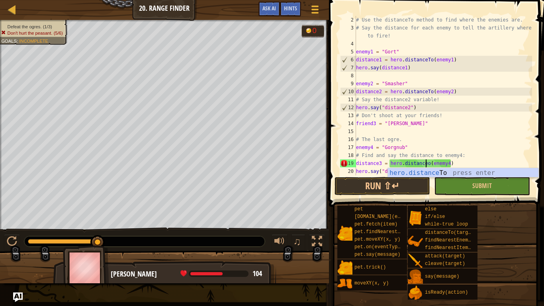
scroll to position [4, 10]
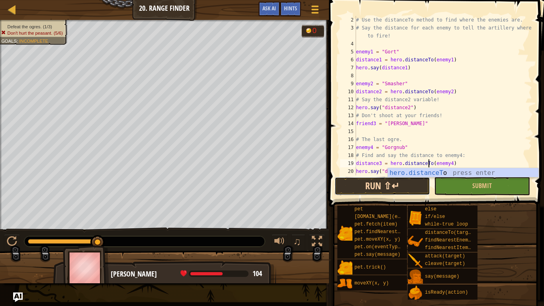
click at [409, 185] on button "Run ⇧↵" at bounding box center [383, 186] width 96 height 18
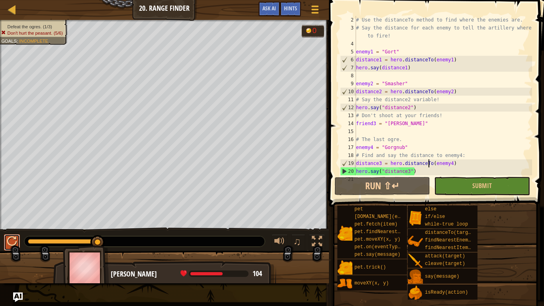
click at [7, 238] on button at bounding box center [12, 242] width 16 height 16
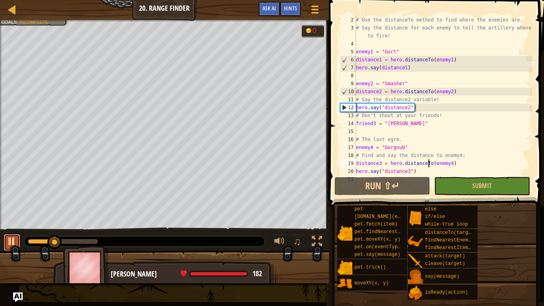
click at [10, 238] on div at bounding box center [12, 241] width 10 height 10
click at [13, 238] on div at bounding box center [12, 241] width 10 height 10
click at [26, 238] on div at bounding box center [144, 241] width 241 height 10
click at [29, 238] on div at bounding box center [144, 241] width 241 height 10
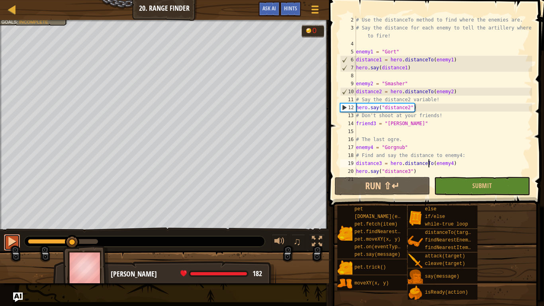
click at [14, 238] on div at bounding box center [12, 241] width 10 height 10
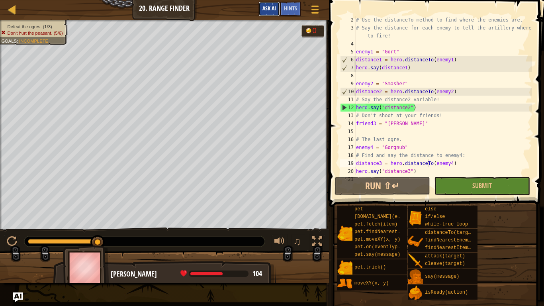
click at [260, 8] on button "Ask AI" at bounding box center [270, 9] width 22 height 15
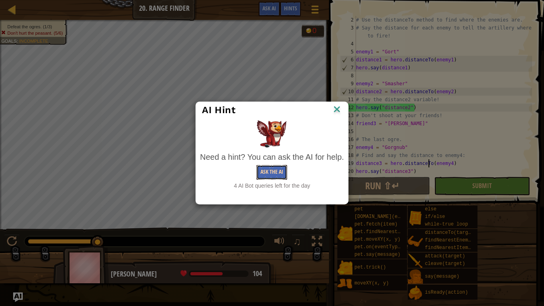
click at [271, 172] on button "Ask the AI" at bounding box center [272, 172] width 31 height 15
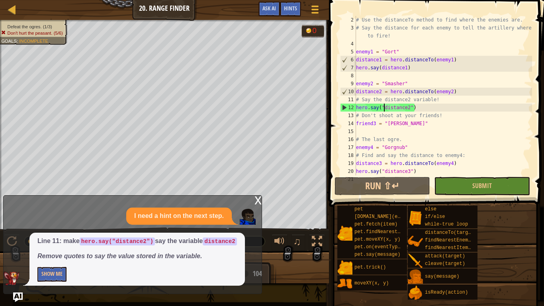
click at [385, 106] on div "# Use the distanceTo method to find where the enemies are. # Say the distance f…" at bounding box center [444, 103] width 178 height 175
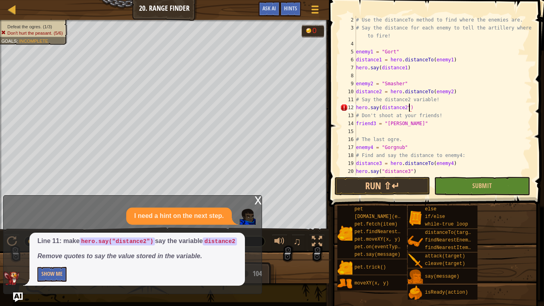
scroll to position [4, 7]
click at [441, 184] on button "Submit" at bounding box center [482, 186] width 96 height 18
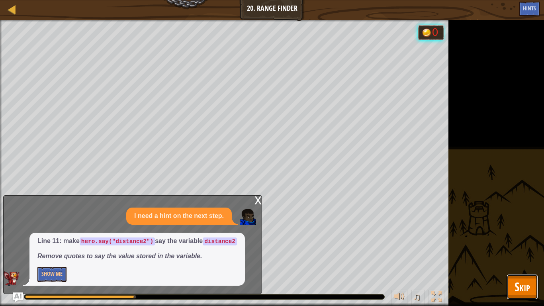
click at [529, 238] on span "Skip" at bounding box center [523, 286] width 16 height 16
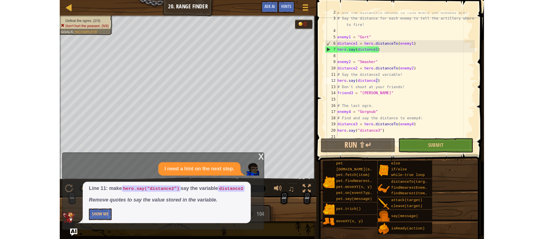
scroll to position [12, 0]
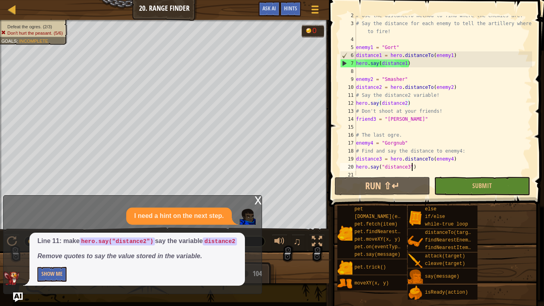
click at [412, 168] on div "# Use the distanceTo method to find where the enemies are. # Say the distance f…" at bounding box center [444, 99] width 178 height 175
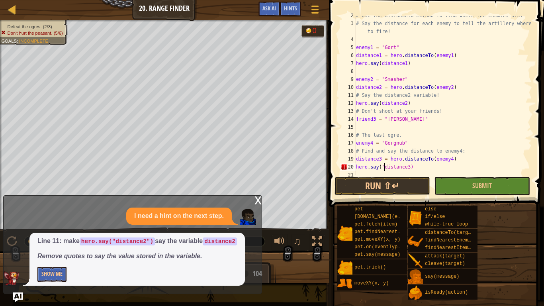
type textarea "hero.say(distance3)"
click at [460, 179] on button "Submit" at bounding box center [482, 186] width 96 height 18
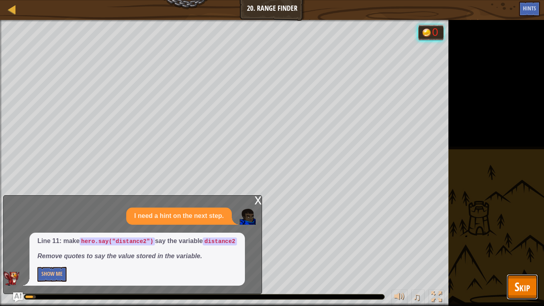
click at [520, 238] on button "Skip" at bounding box center [522, 286] width 31 height 25
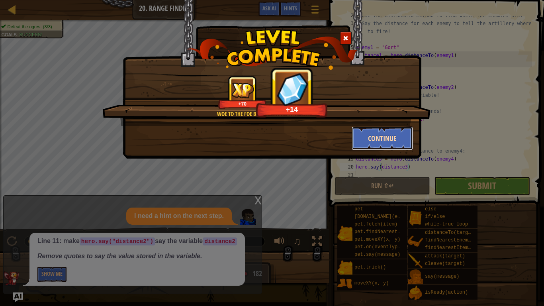
click at [392, 145] on button "Continue" at bounding box center [383, 138] width 62 height 24
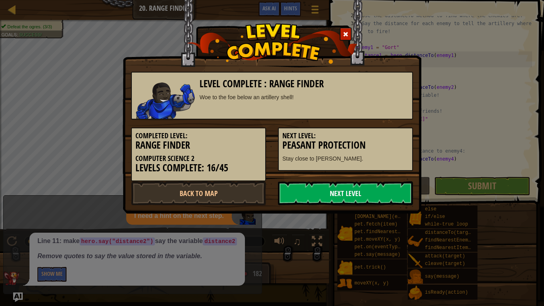
click at [371, 200] on link "Next Level" at bounding box center [345, 193] width 135 height 24
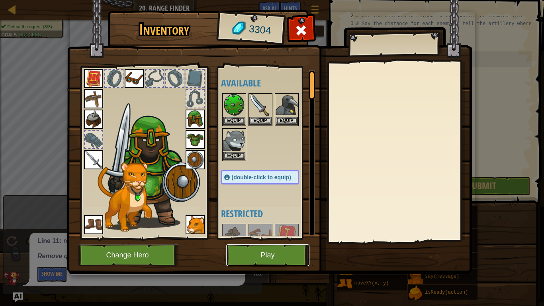
click at [274, 238] on button "Play" at bounding box center [267, 255] width 83 height 22
